Goal: Register for event/course

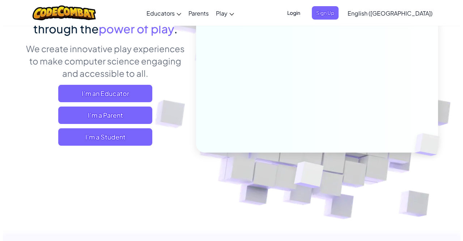
scroll to position [86, 0]
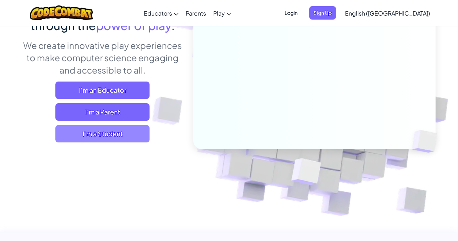
click at [120, 135] on span "I'm a Student" at bounding box center [102, 133] width 94 height 17
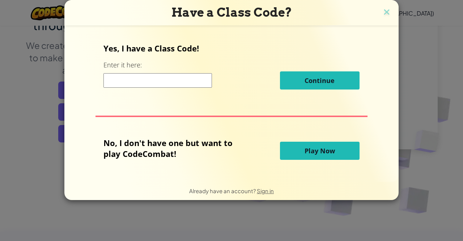
click at [289, 146] on button "Play Now" at bounding box center [320, 150] width 80 height 18
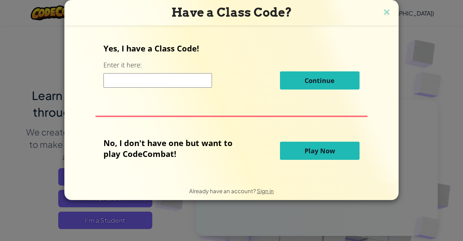
click at [289, 146] on button "Play Now" at bounding box center [320, 150] width 80 height 18
click at [301, 149] on button "Play Now" at bounding box center [320, 150] width 80 height 18
